Goal: Task Accomplishment & Management: Use online tool/utility

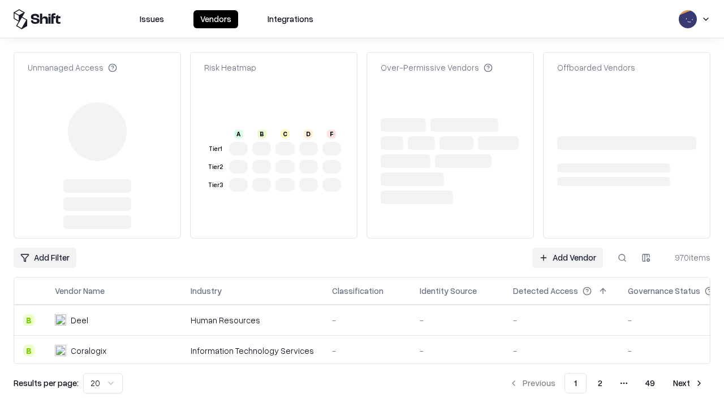
click at [567, 248] on link "Add Vendor" at bounding box center [567, 258] width 71 height 20
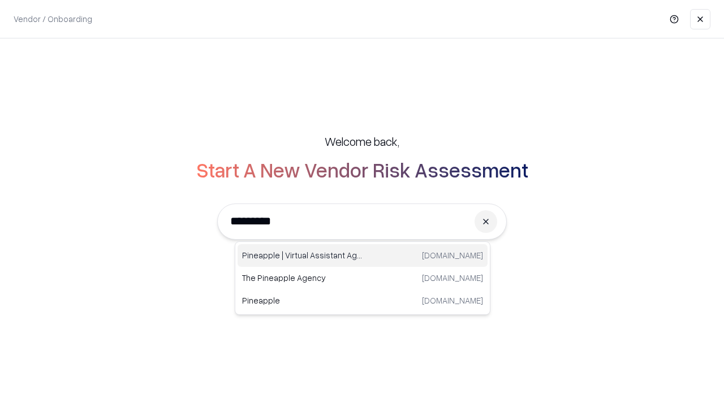
click at [362, 255] on div "Pineapple | Virtual Assistant Agency [DOMAIN_NAME]" at bounding box center [362, 255] width 250 height 23
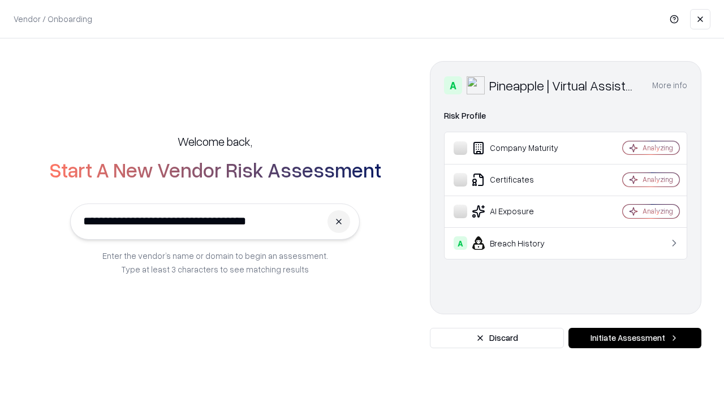
type input "**********"
click at [634, 338] on button "Initiate Assessment" at bounding box center [634, 338] width 133 height 20
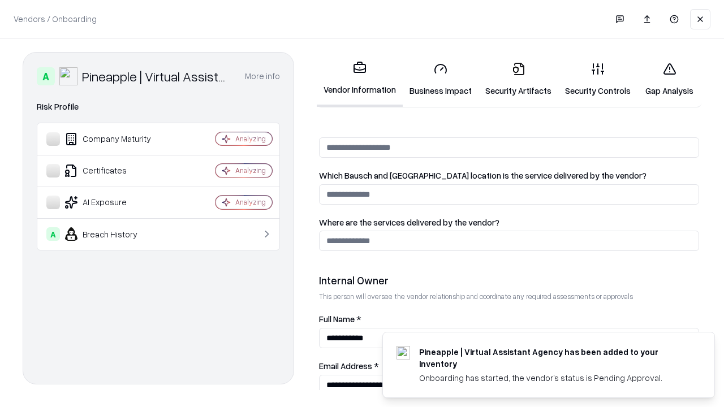
scroll to position [586, 0]
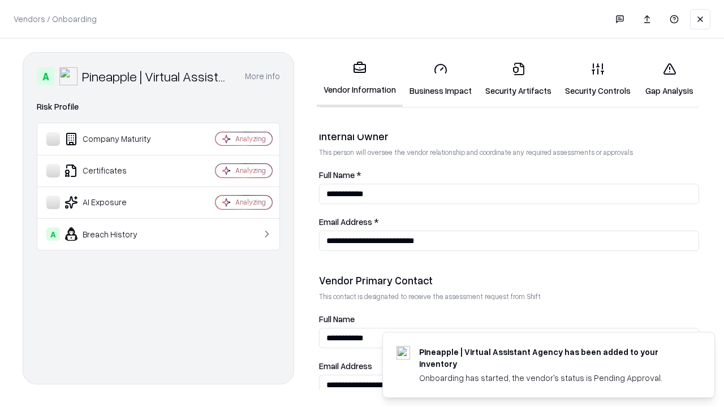
click at [518, 79] on link "Security Artifacts" at bounding box center [518, 79] width 80 height 53
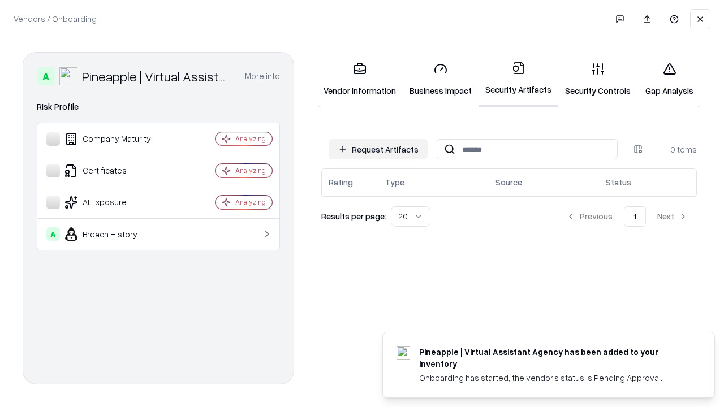
click at [378, 149] on button "Request Artifacts" at bounding box center [378, 149] width 98 height 20
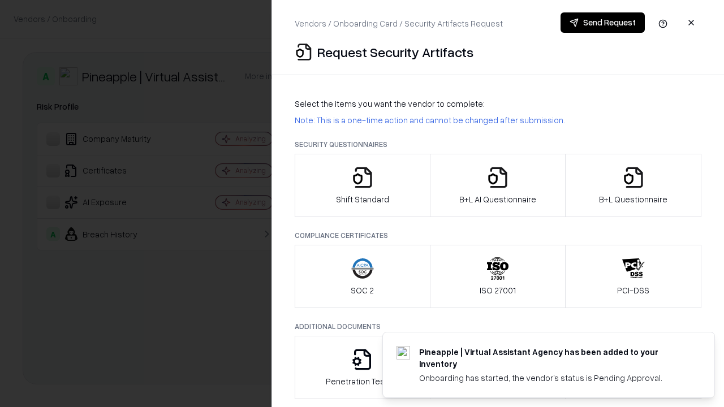
click at [633, 185] on icon "button" at bounding box center [633, 177] width 23 height 23
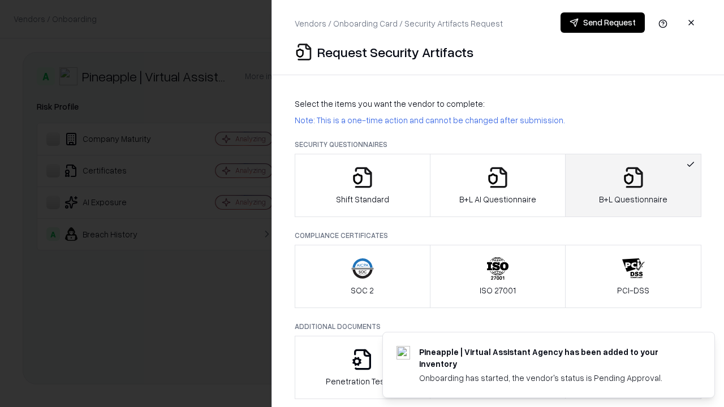
click at [497, 185] on icon "button" at bounding box center [497, 177] width 23 height 23
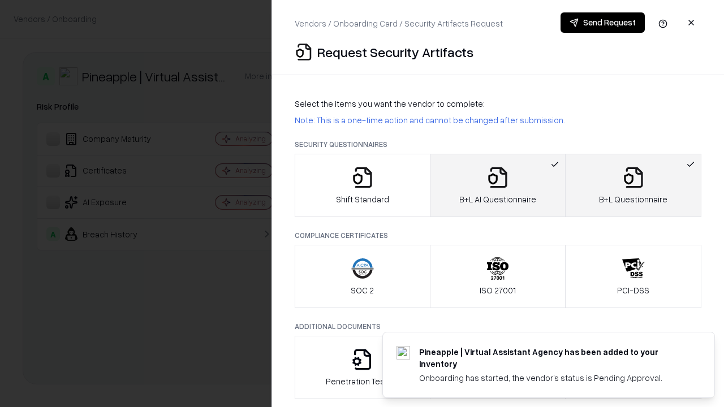
click at [602, 23] on button "Send Request" at bounding box center [602, 22] width 84 height 20
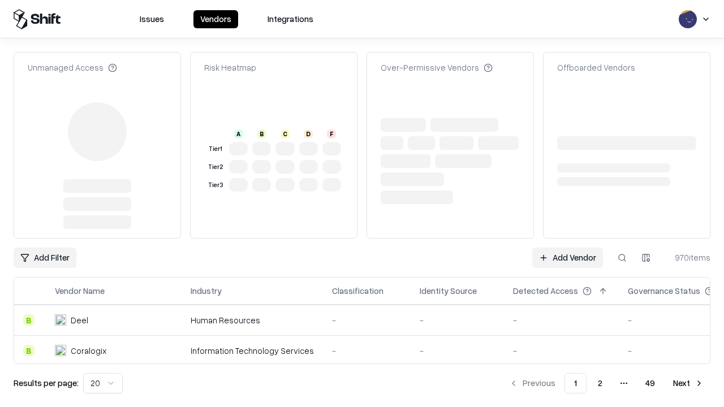
click at [567, 248] on link "Add Vendor" at bounding box center [567, 258] width 71 height 20
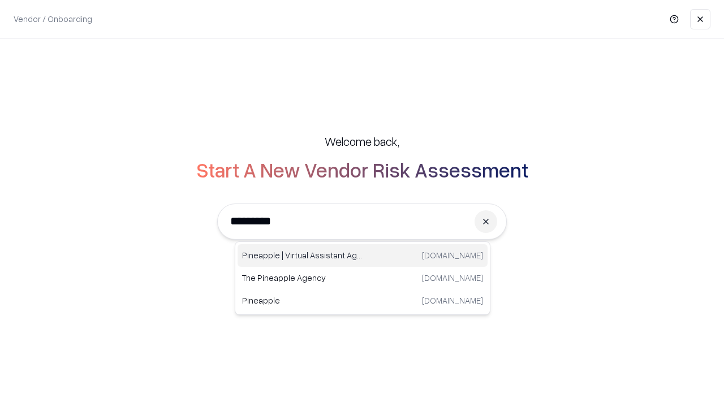
click at [362, 255] on div "Pineapple | Virtual Assistant Agency [DOMAIN_NAME]" at bounding box center [362, 255] width 250 height 23
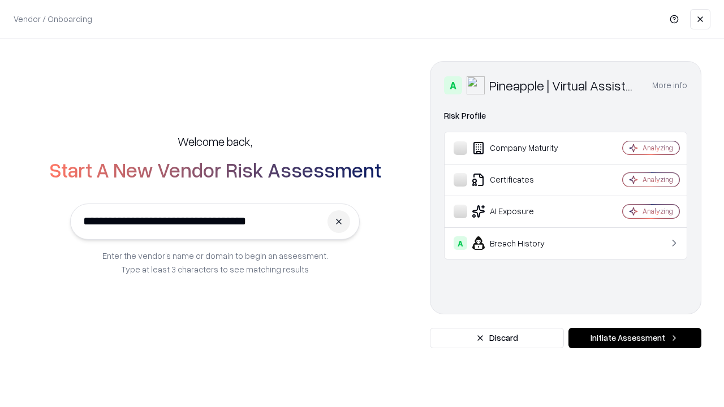
type input "**********"
click at [634, 338] on button "Initiate Assessment" at bounding box center [634, 338] width 133 height 20
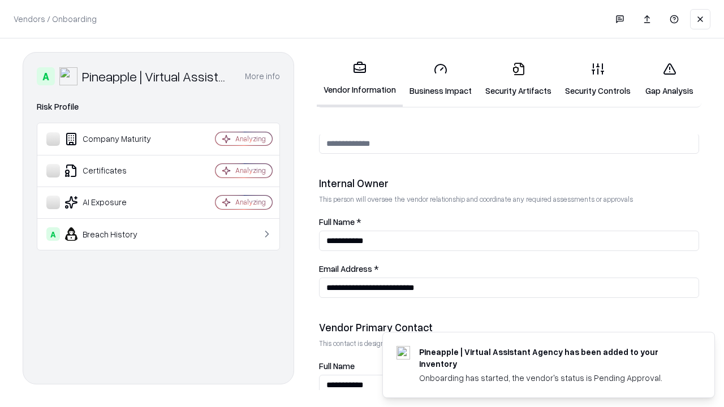
scroll to position [586, 0]
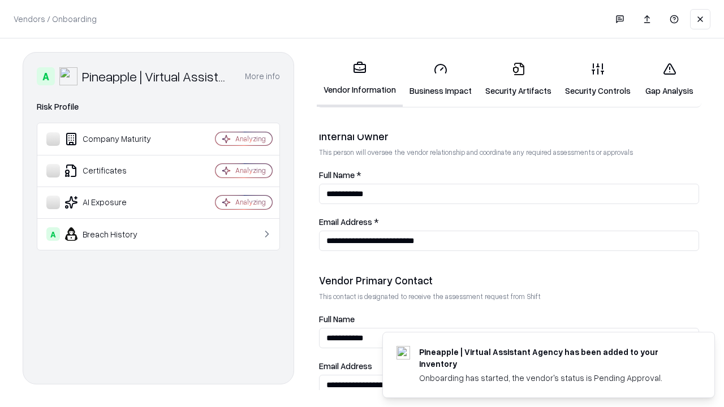
click at [669, 79] on link "Gap Analysis" at bounding box center [669, 79] width 64 height 53
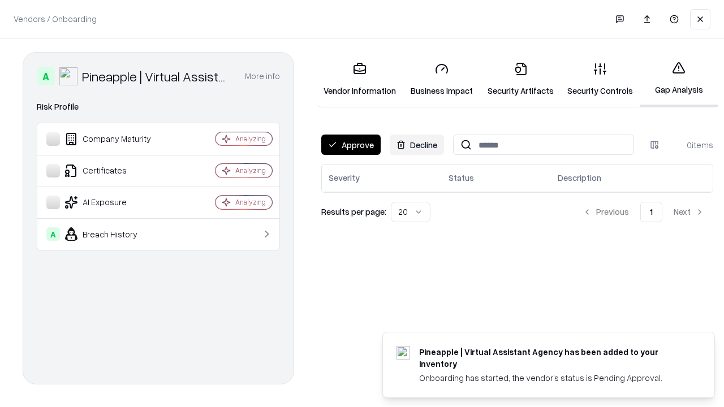
click at [350, 145] on button "Approve" at bounding box center [350, 145] width 59 height 20
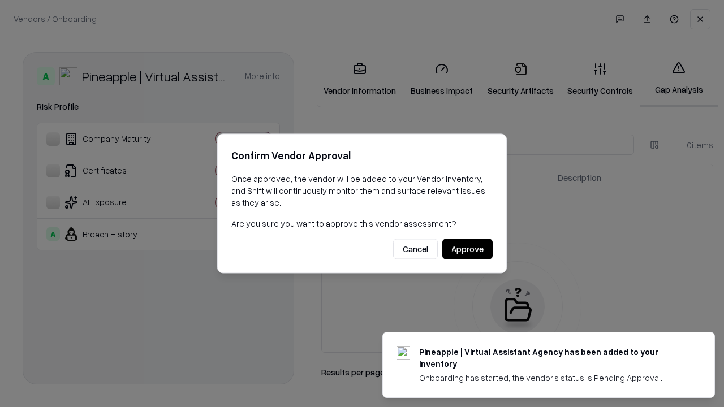
click at [467, 249] on button "Approve" at bounding box center [467, 249] width 50 height 20
